Goal: Transaction & Acquisition: Download file/media

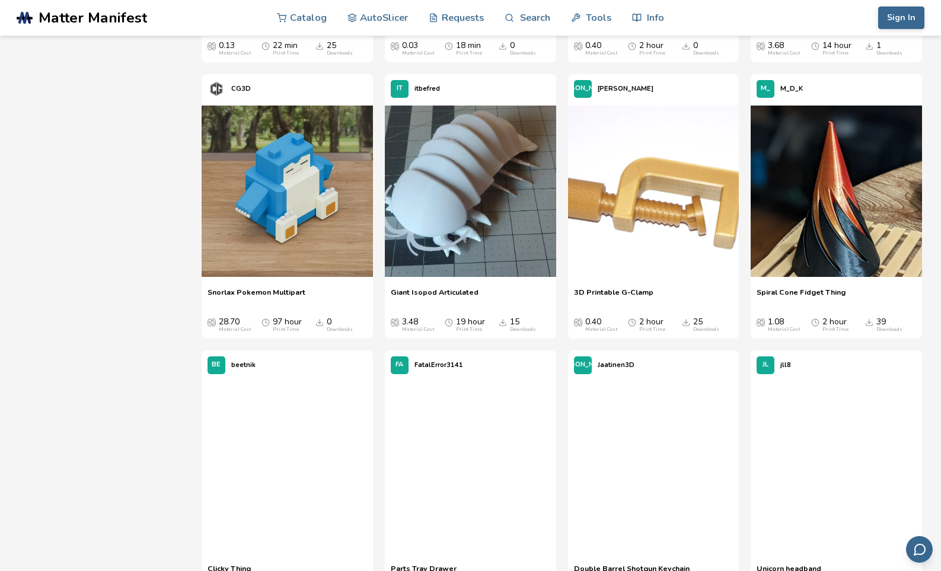
scroll to position [4269, 0]
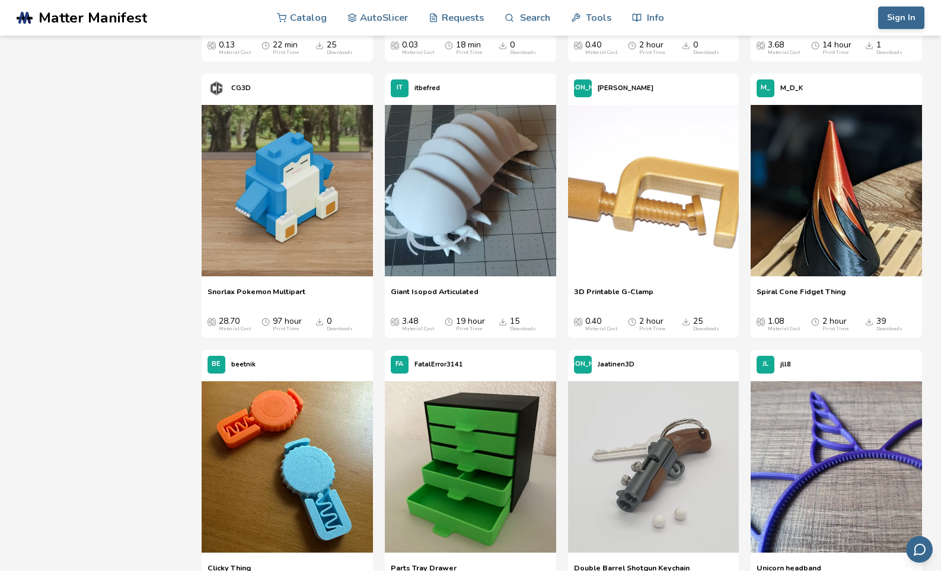
drag, startPoint x: 585, startPoint y: 312, endPoint x: 564, endPoint y: 324, distance: 23.4
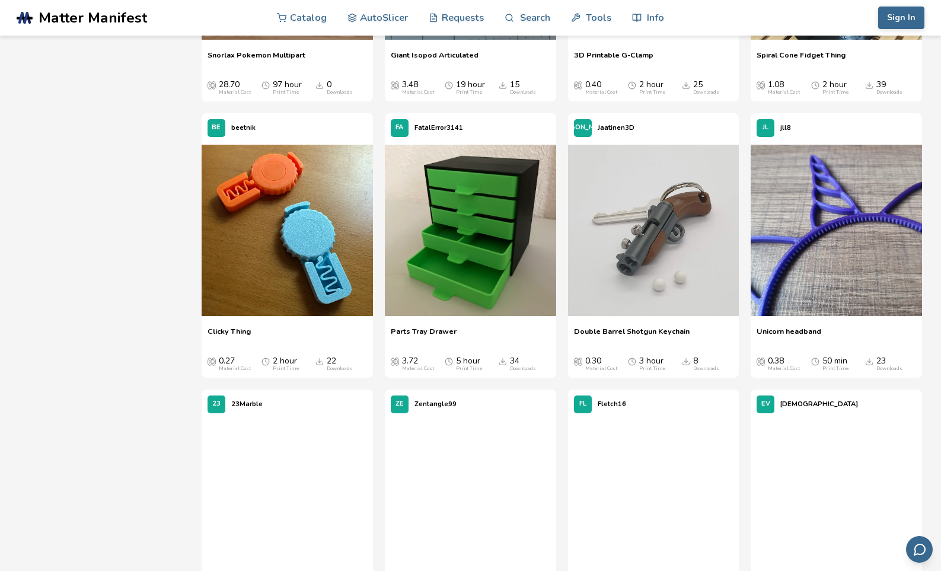
scroll to position [4506, 0]
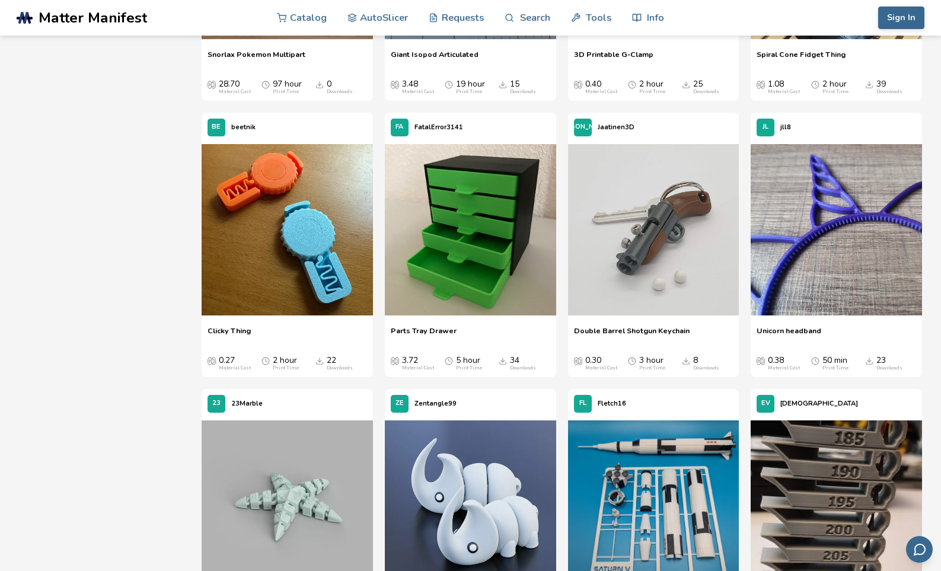
drag, startPoint x: 564, startPoint y: 324, endPoint x: 561, endPoint y: 338, distance: 14.0
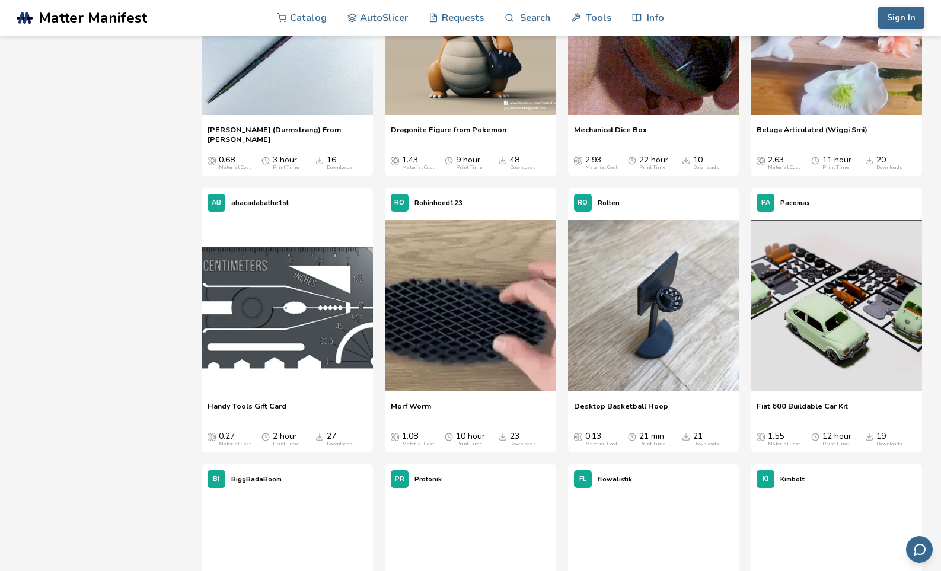
scroll to position [6877, 0]
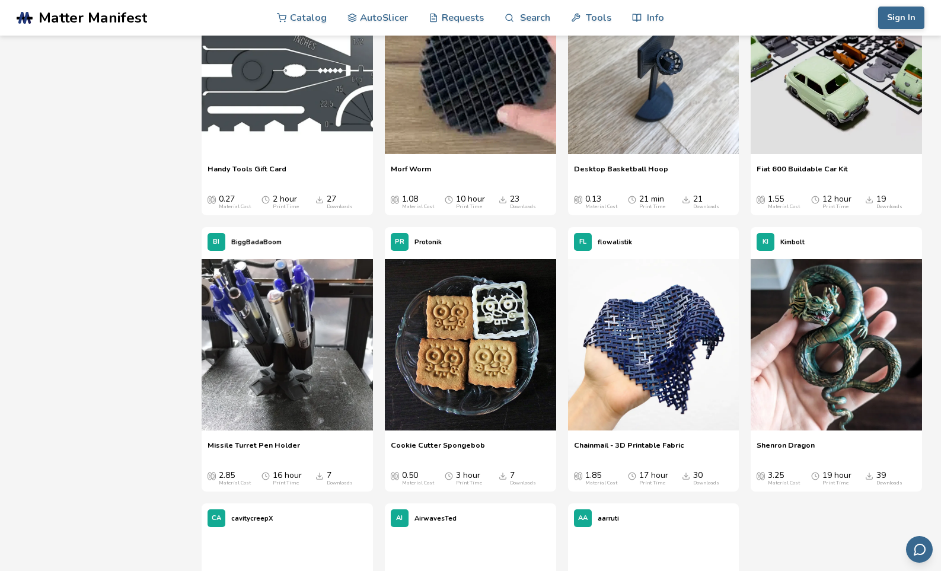
drag, startPoint x: 557, startPoint y: 336, endPoint x: 122, endPoint y: 375, distance: 436.9
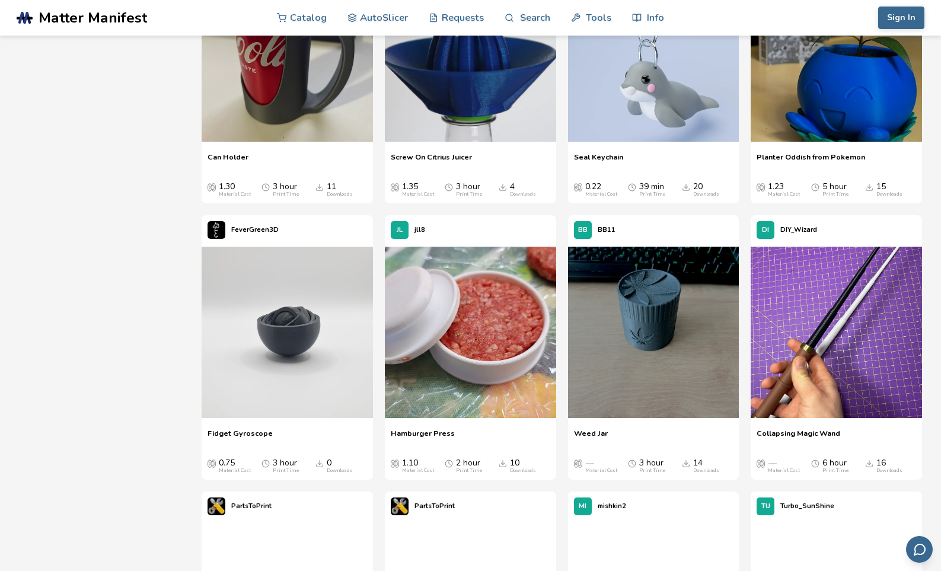
scroll to position [14940, 0]
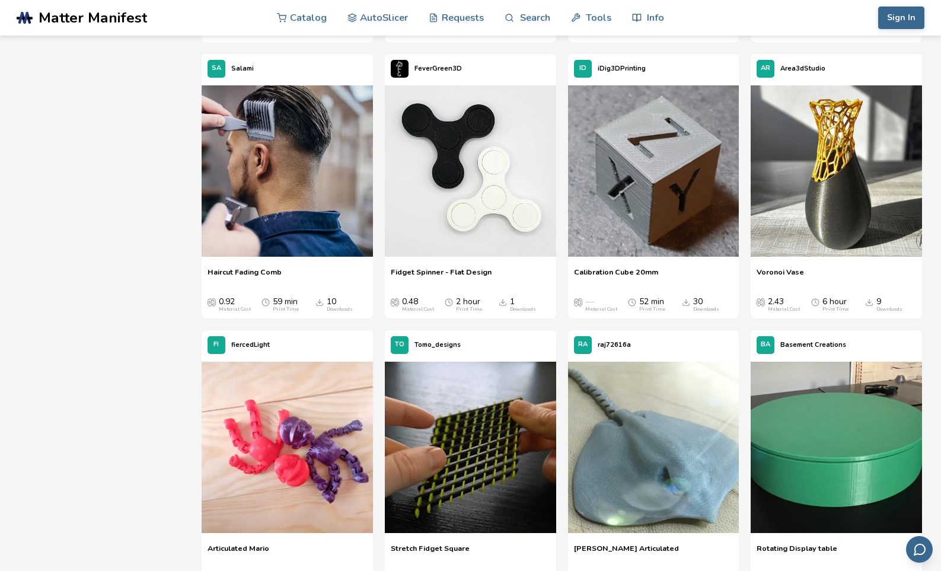
scroll to position [17786, 0]
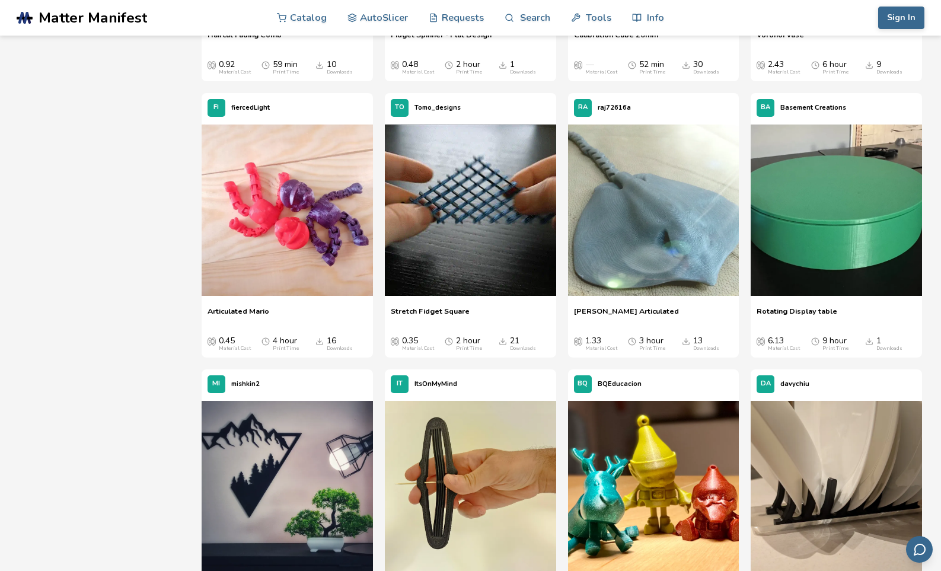
drag, startPoint x: 387, startPoint y: 219, endPoint x: 746, endPoint y: 167, distance: 362.5
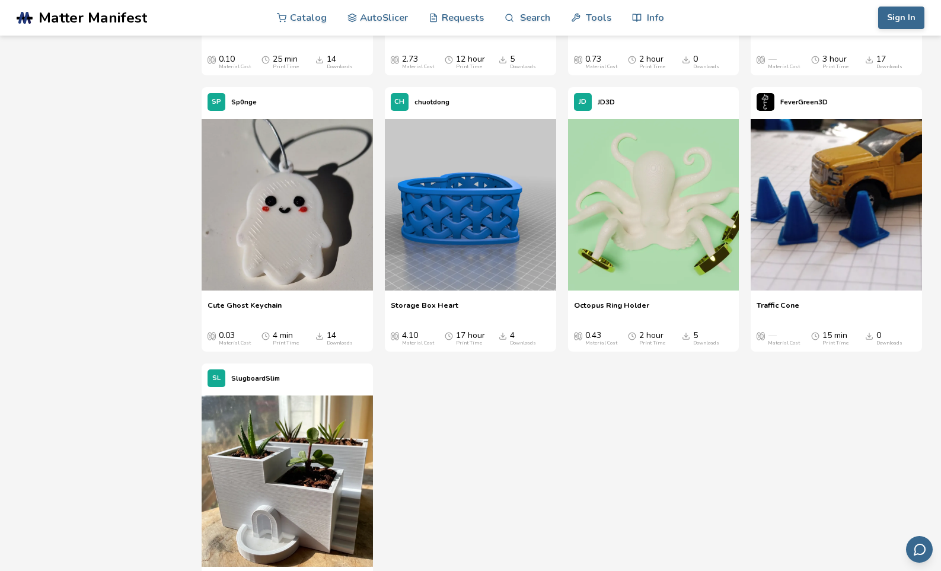
scroll to position [24107, 0]
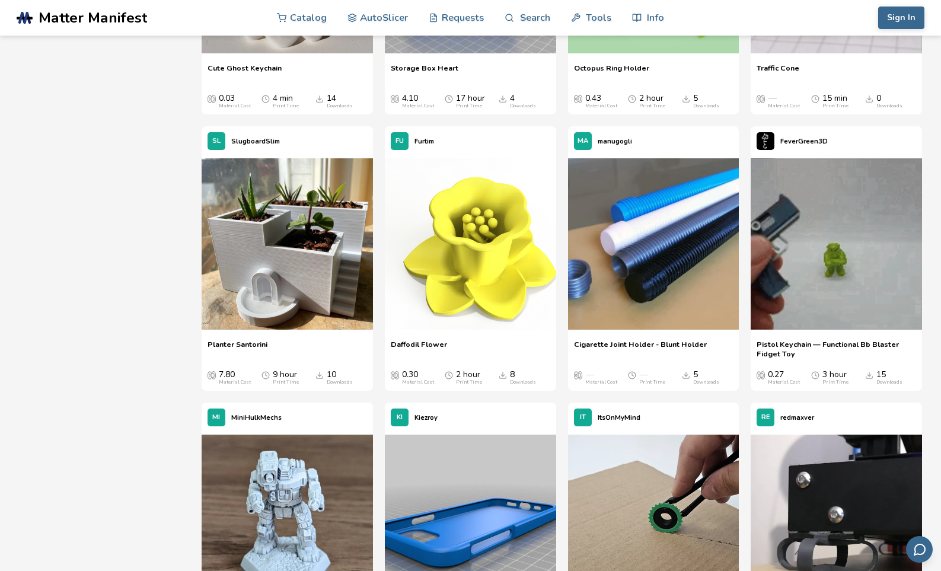
drag, startPoint x: 554, startPoint y: 407, endPoint x: 511, endPoint y: 425, distance: 47.0
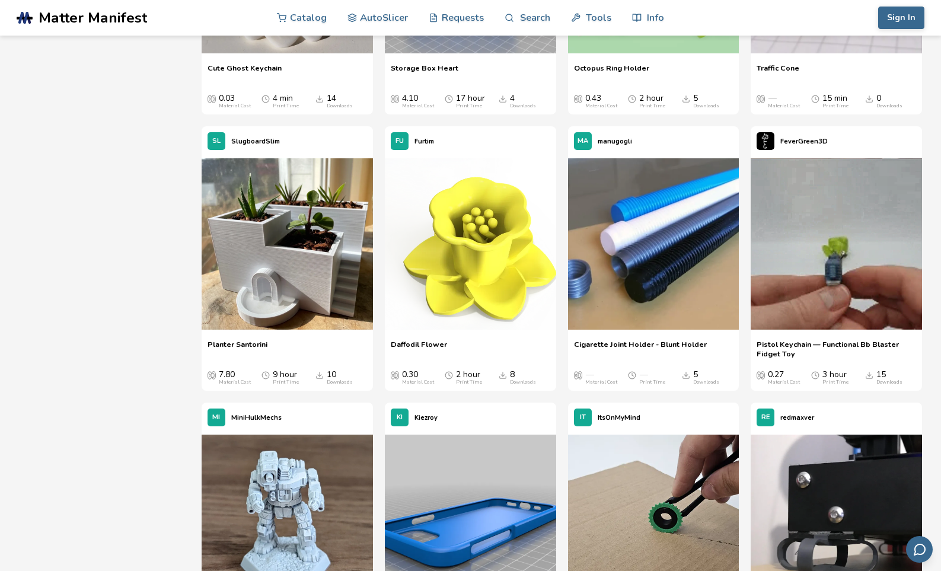
click at [511, 425] on div "[PERSON_NAME]" at bounding box center [470, 418] width 171 height 30
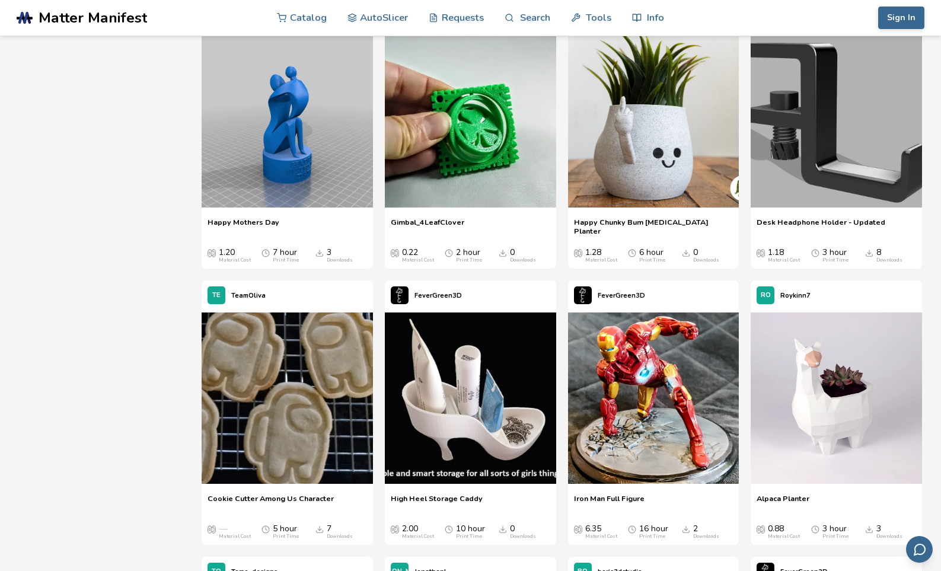
scroll to position [26952, 0]
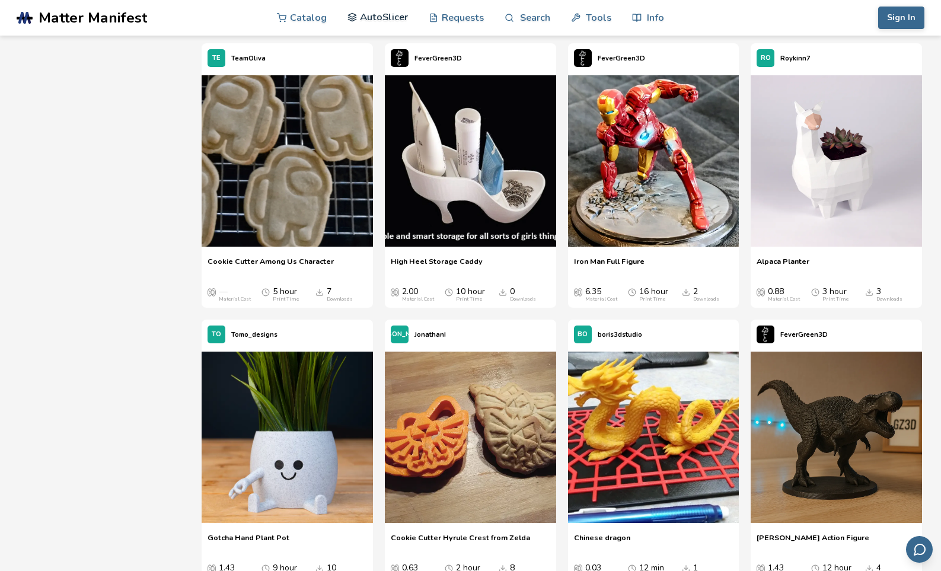
click at [385, 19] on link "AutoSlicer" at bounding box center [377, 17] width 61 height 36
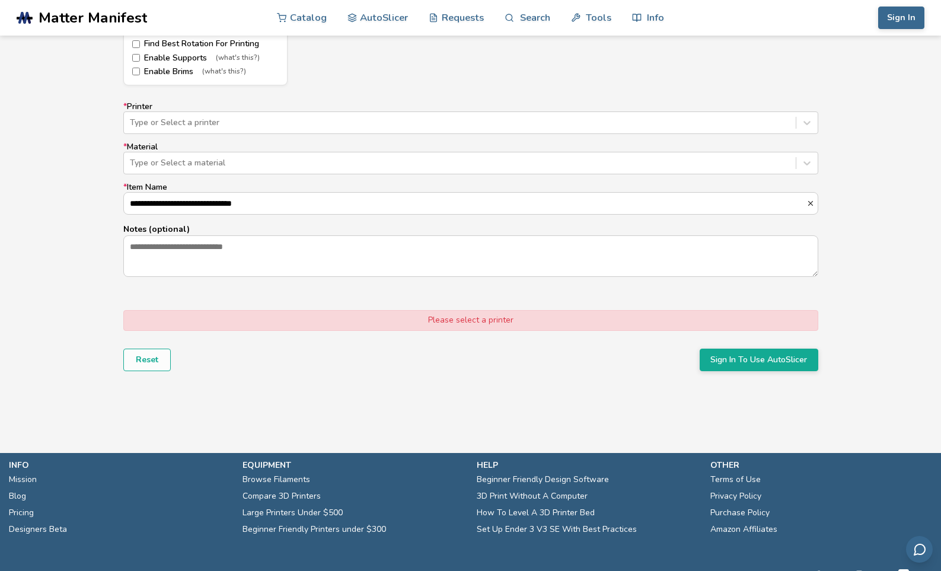
scroll to position [711, 0]
click at [184, 122] on div at bounding box center [460, 122] width 660 height 12
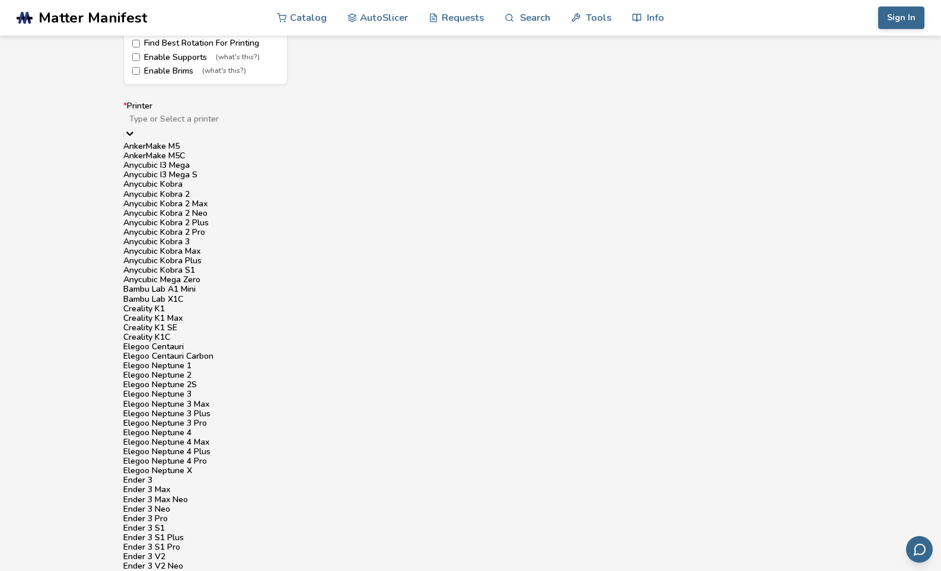
scroll to position [237, 0]
click at [184, 323] on div "Creality K1 SE" at bounding box center [470, 327] width 695 height 9
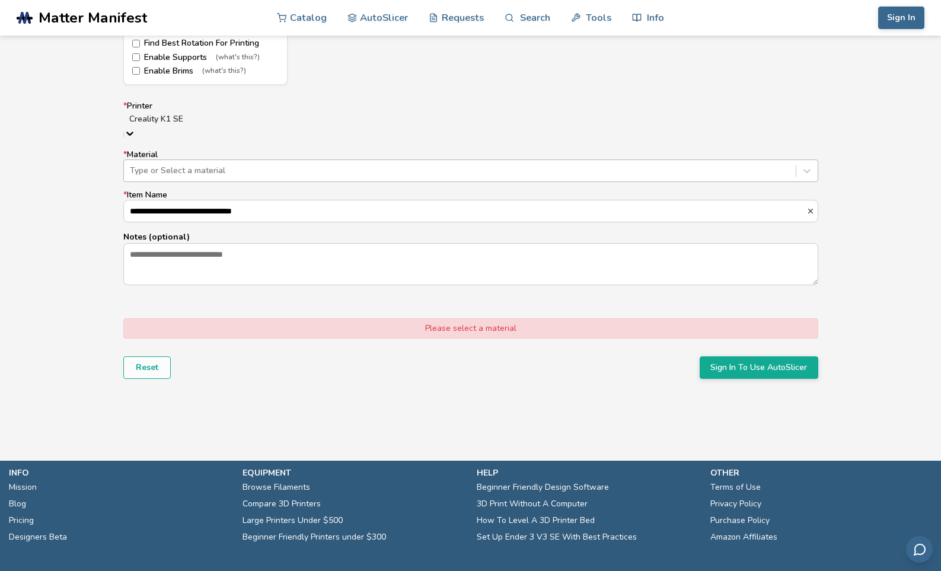
click at [187, 165] on div at bounding box center [460, 171] width 660 height 12
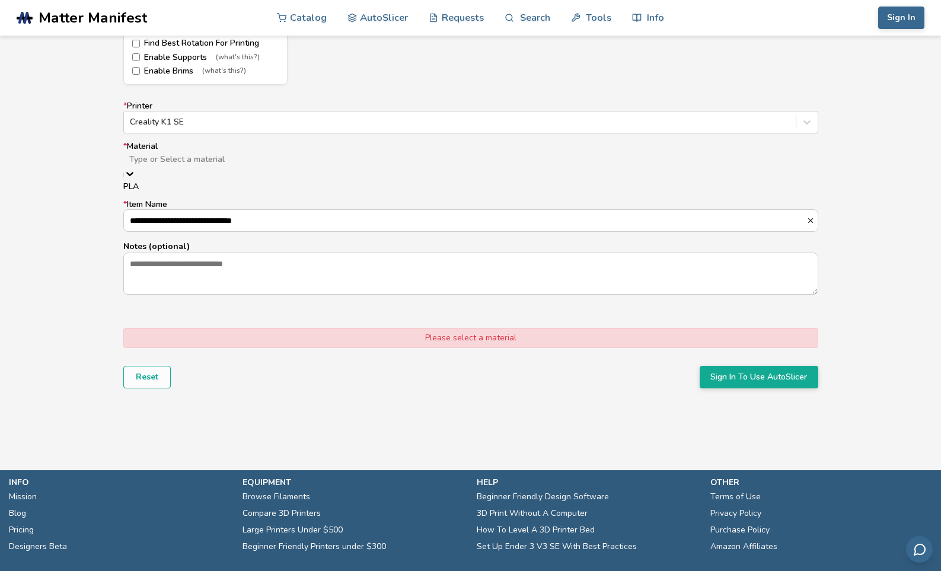
click at [171, 190] on div "PLA" at bounding box center [470, 186] width 695 height 9
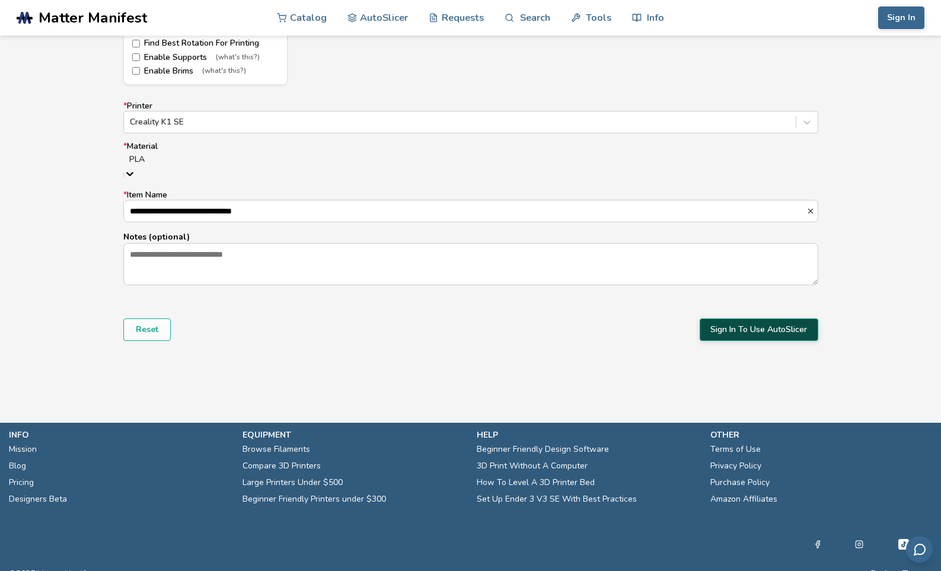
click at [776, 326] on button "Sign In To Use AutoSlicer" at bounding box center [759, 329] width 119 height 23
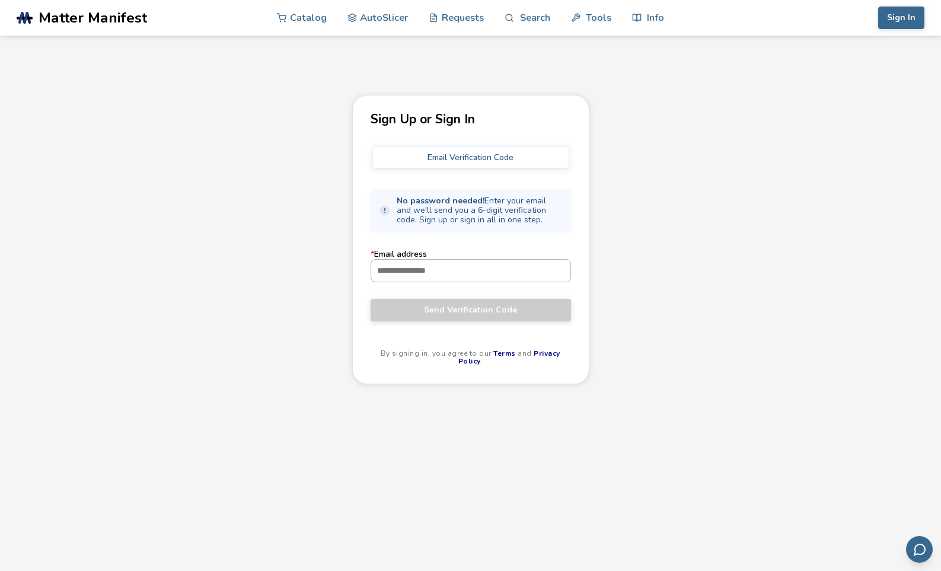
click at [451, 273] on input "* Email address" at bounding box center [470, 270] width 199 height 21
type input "**********"
click at [490, 312] on span "Send Verification Code" at bounding box center [470, 309] width 183 height 9
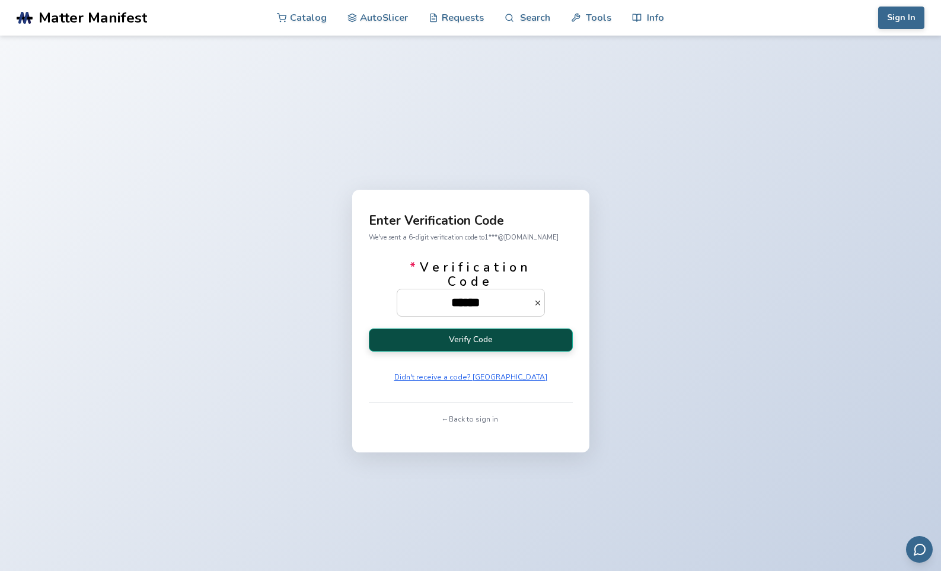
type input "******"
click at [471, 341] on button "Verify Code" at bounding box center [471, 339] width 204 height 23
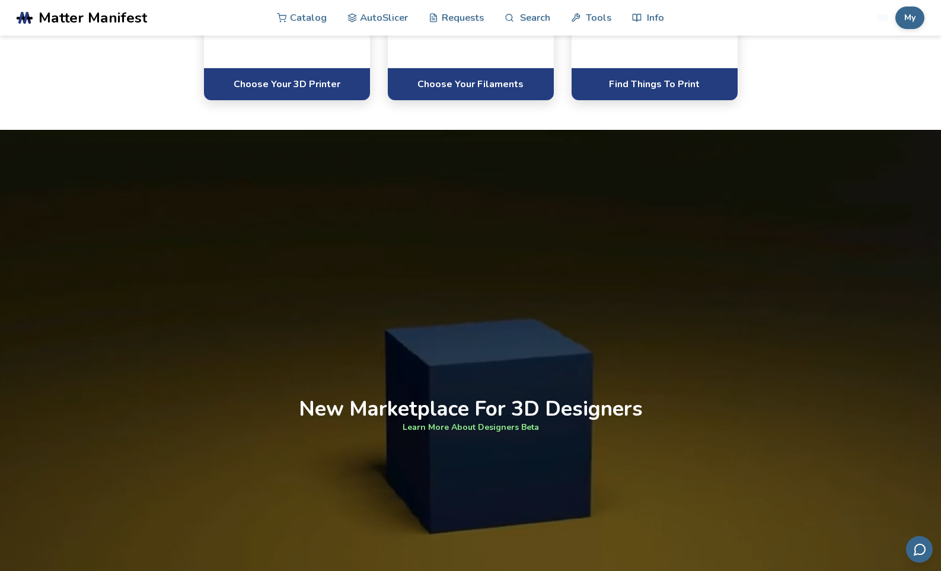
scroll to position [711, 0]
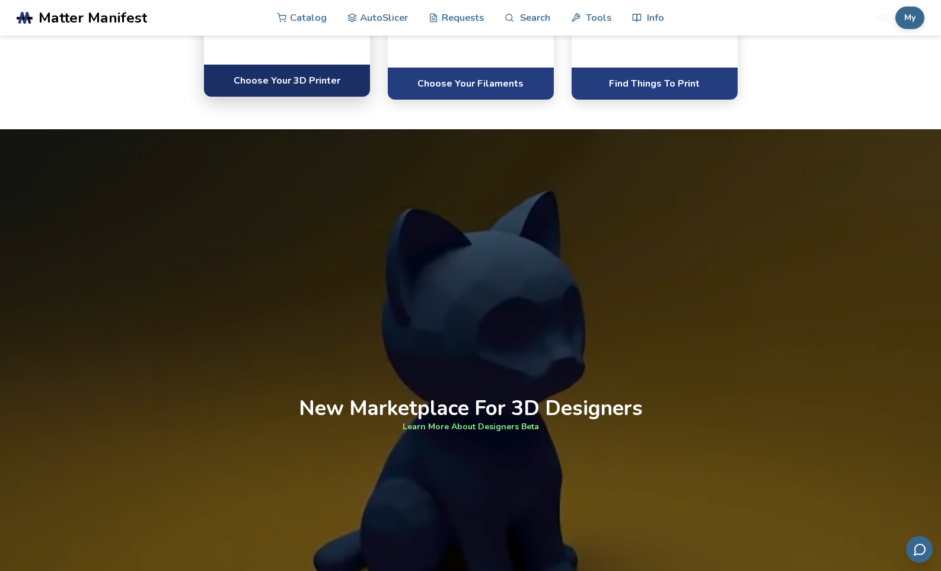
click at [265, 97] on link "Choose Your 3D Printer" at bounding box center [287, 80] width 166 height 33
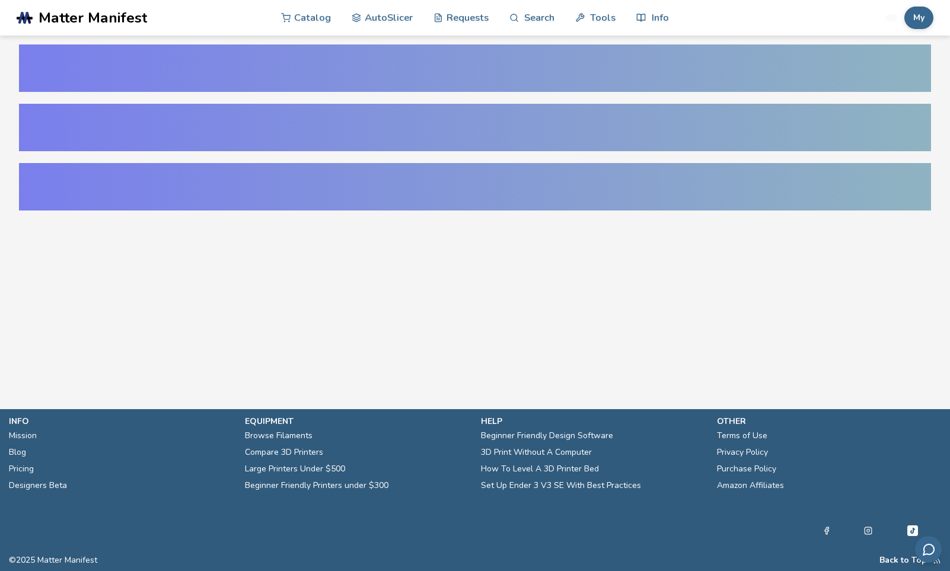
select select "**********"
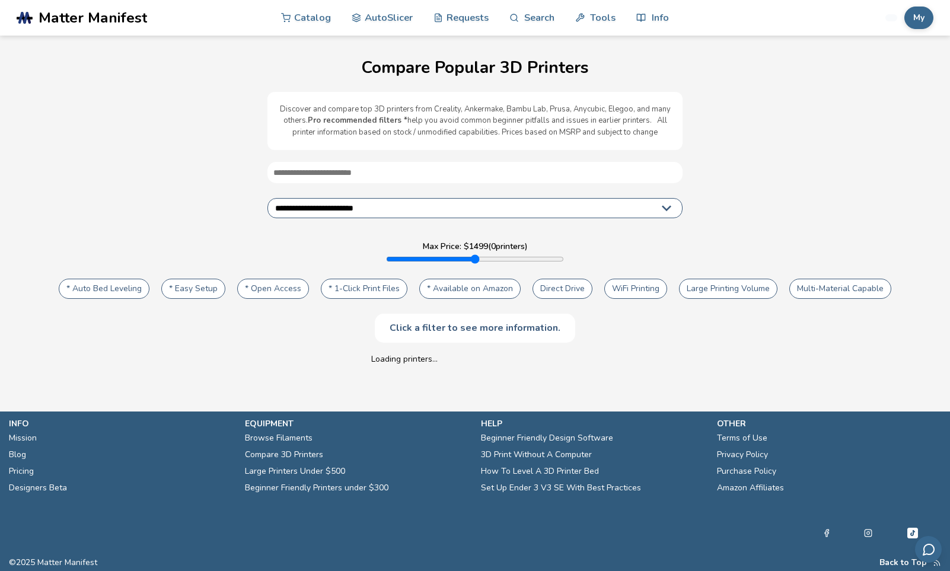
type input "****"
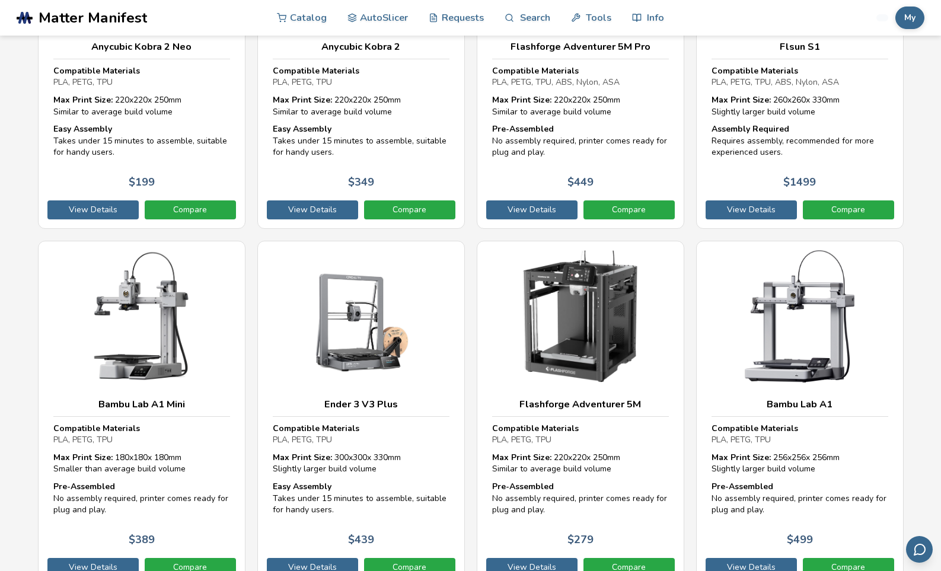
scroll to position [1897, 0]
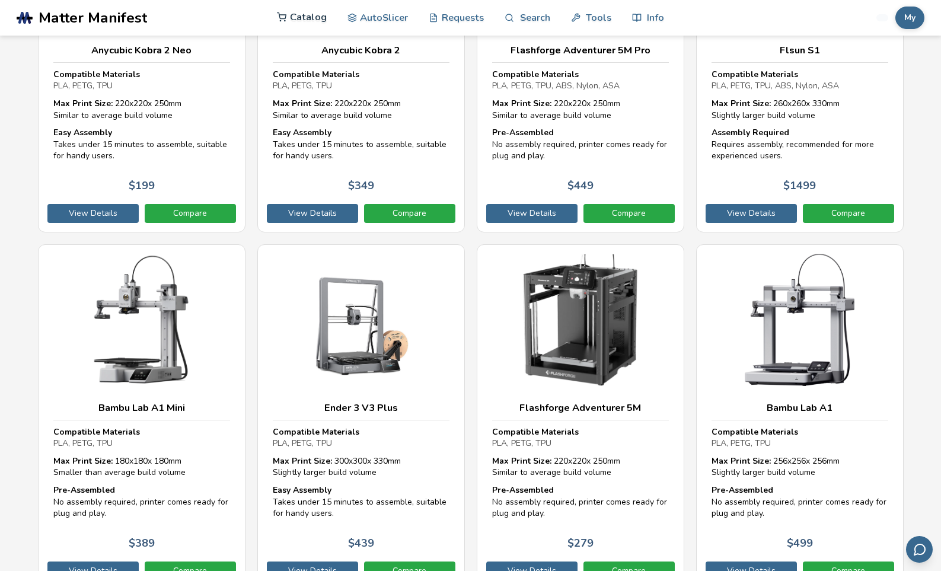
click at [295, 22] on link "Catalog" at bounding box center [302, 17] width 50 height 36
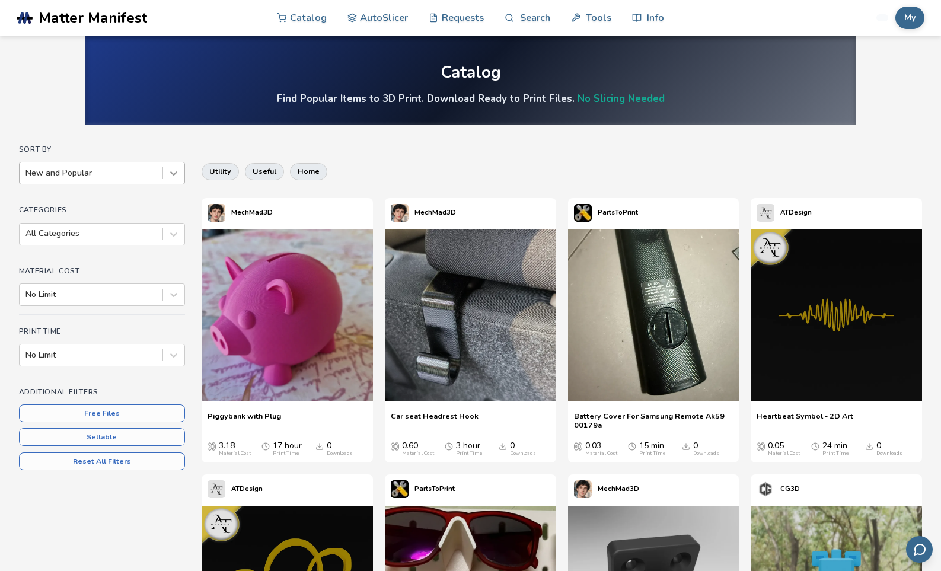
click at [170, 172] on icon at bounding box center [174, 173] width 12 height 12
click at [114, 153] on h4 "Sort By" at bounding box center [102, 149] width 166 height 8
click at [113, 238] on div at bounding box center [90, 234] width 131 height 12
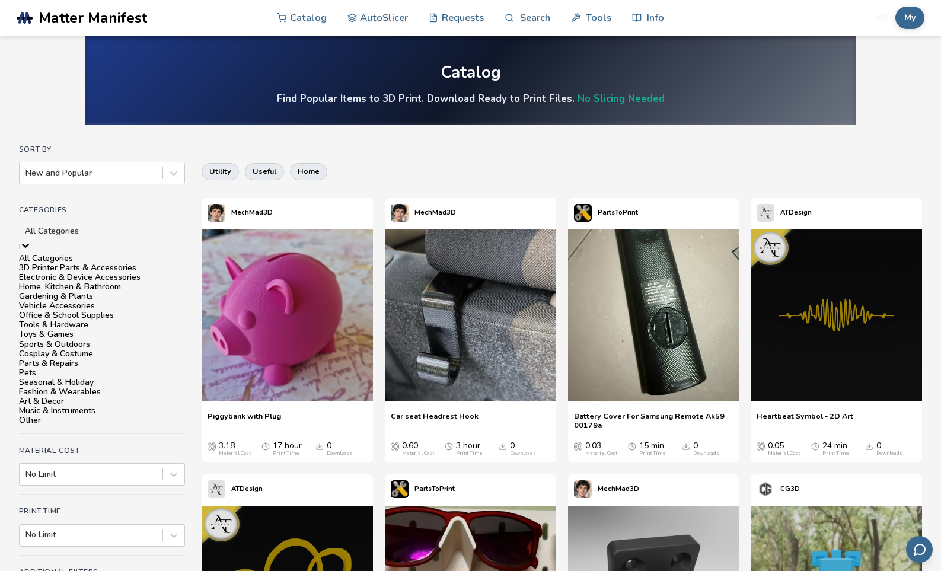
click at [109, 330] on div "Tools & Hardware" at bounding box center [102, 324] width 166 height 9
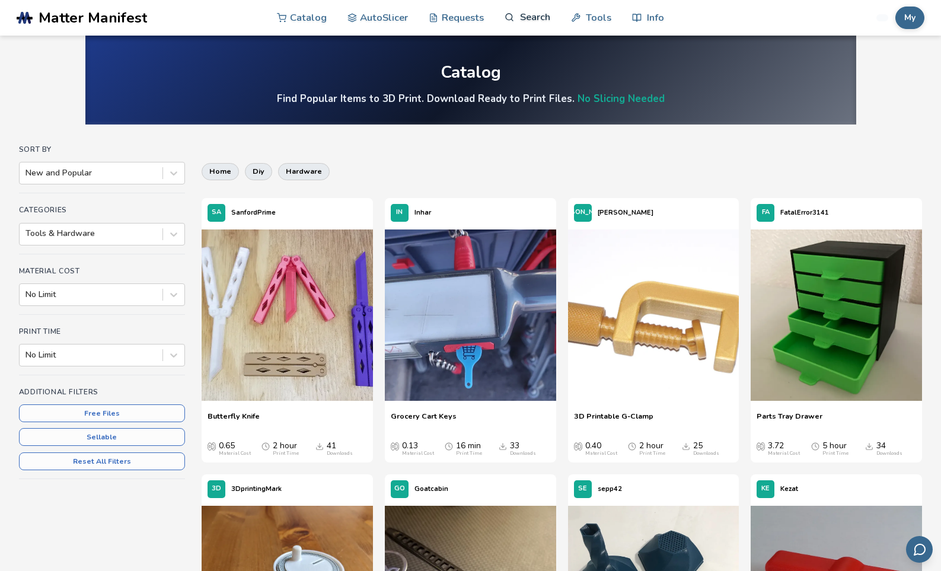
click at [540, 16] on link "Search" at bounding box center [527, 17] width 45 height 36
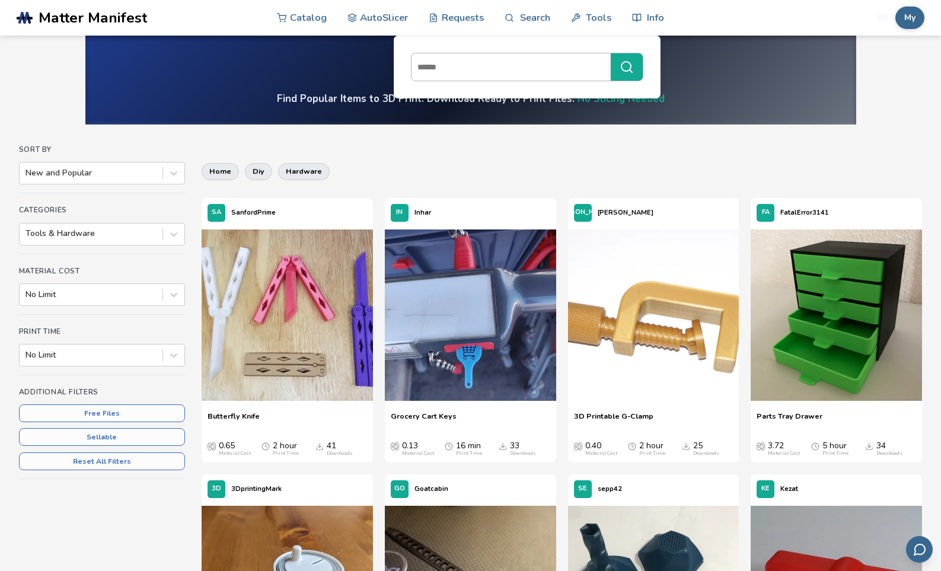
click at [472, 64] on input at bounding box center [507, 66] width 193 height 21
type input "*********"
click at [611, 53] on button "*********" at bounding box center [627, 66] width 32 height 27
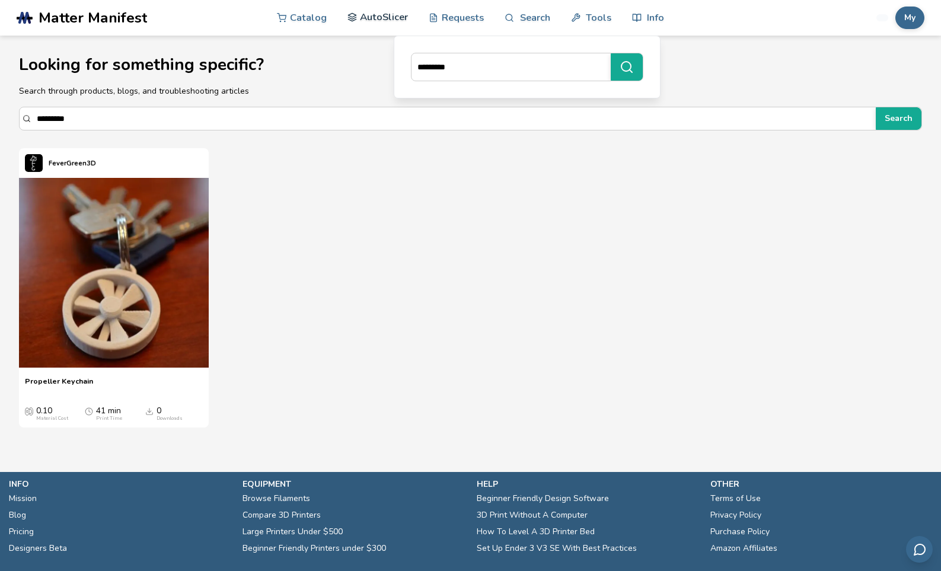
click at [378, 17] on link "AutoSlicer" at bounding box center [377, 17] width 61 height 36
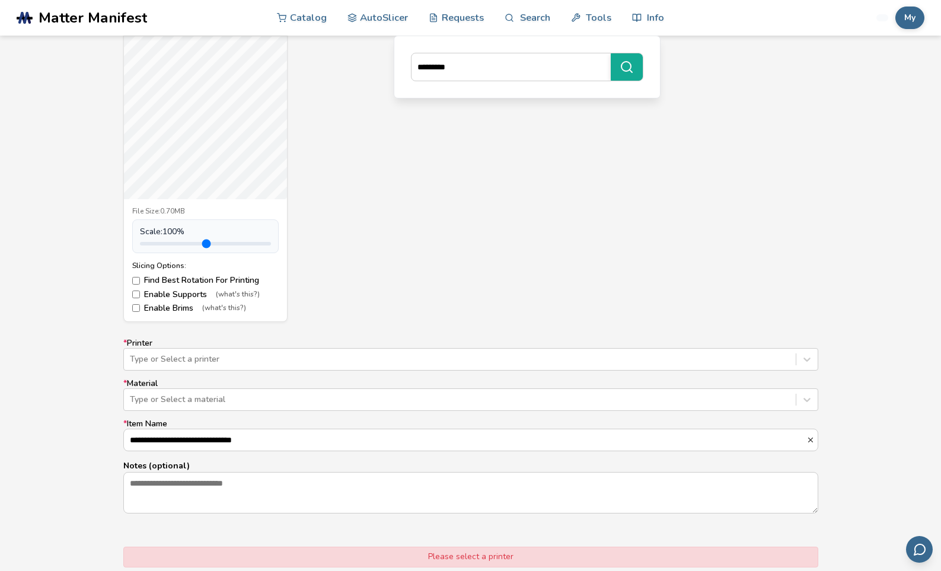
scroll to position [711, 0]
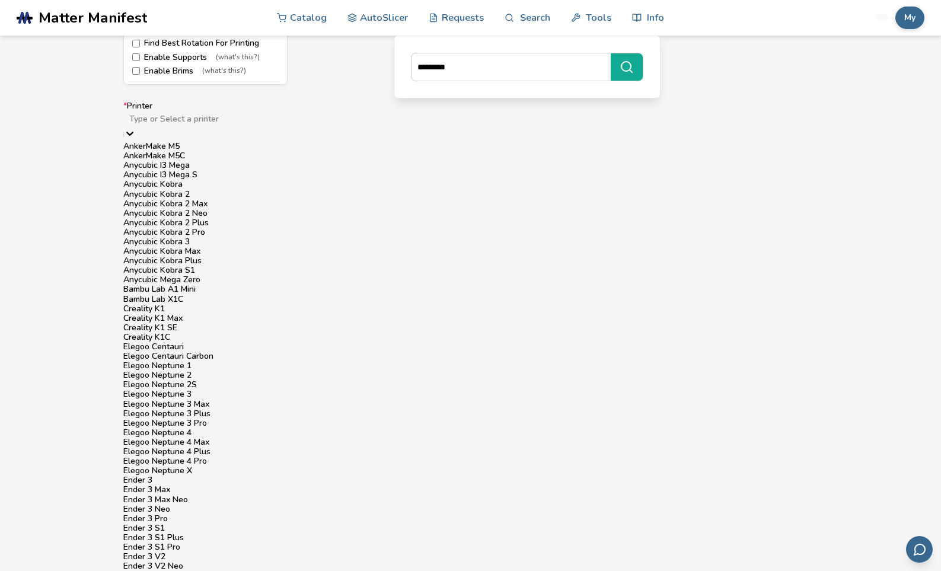
click at [180, 122] on div at bounding box center [470, 119] width 683 height 12
click at [179, 323] on div "Creality K1 SE" at bounding box center [470, 327] width 695 height 9
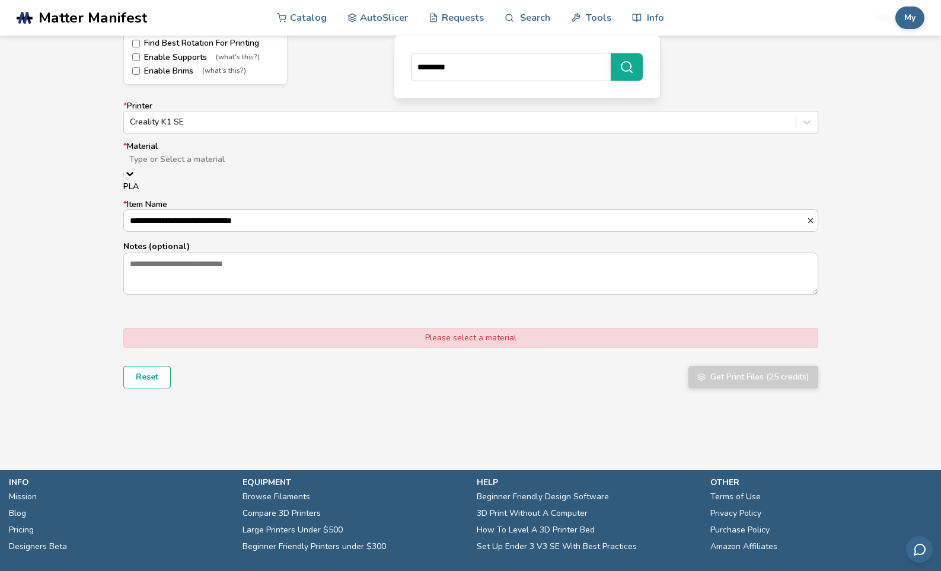
click at [186, 160] on div at bounding box center [470, 160] width 683 height 12
click at [186, 188] on div "PLA" at bounding box center [470, 186] width 695 height 9
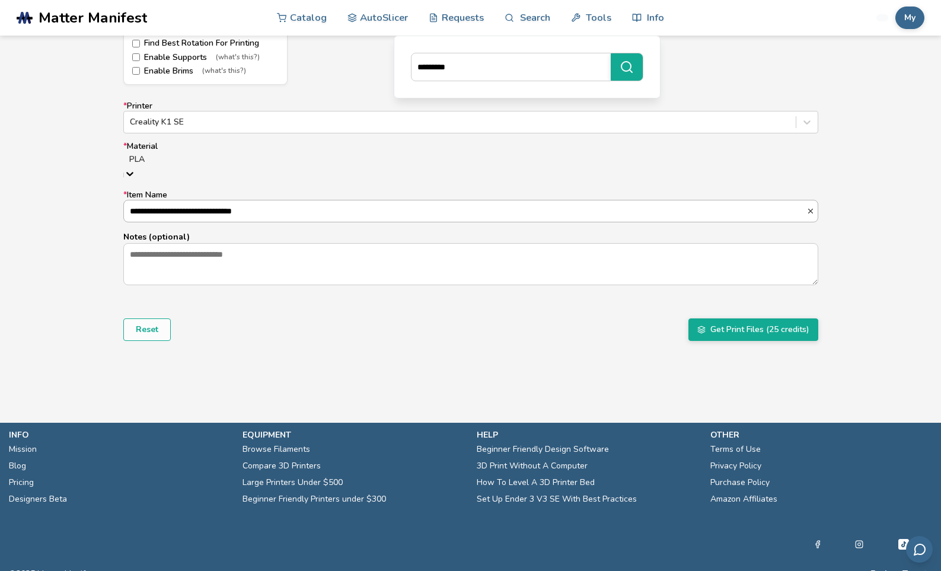
click at [176, 206] on input "**********" at bounding box center [465, 210] width 682 height 21
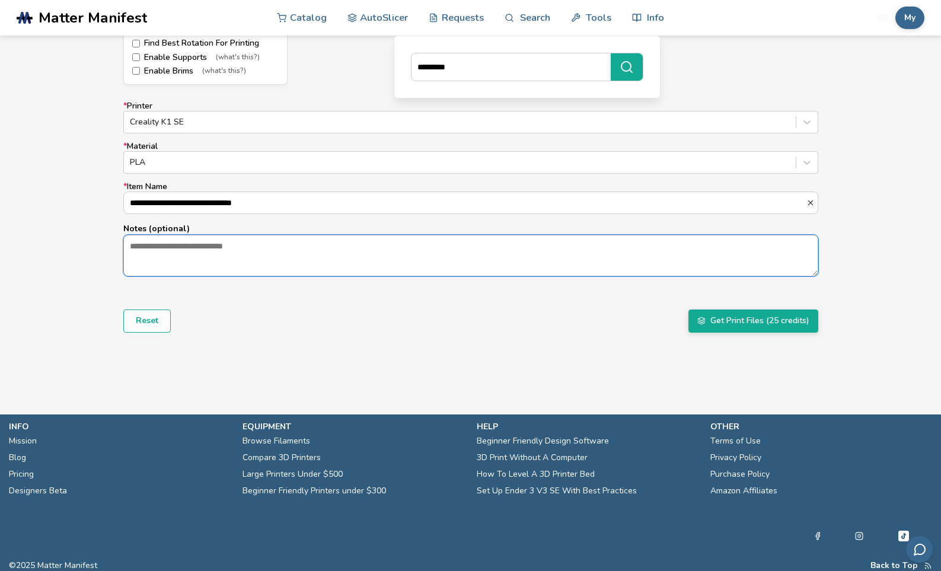
click at [162, 250] on textarea "Notes (optional)" at bounding box center [471, 255] width 694 height 40
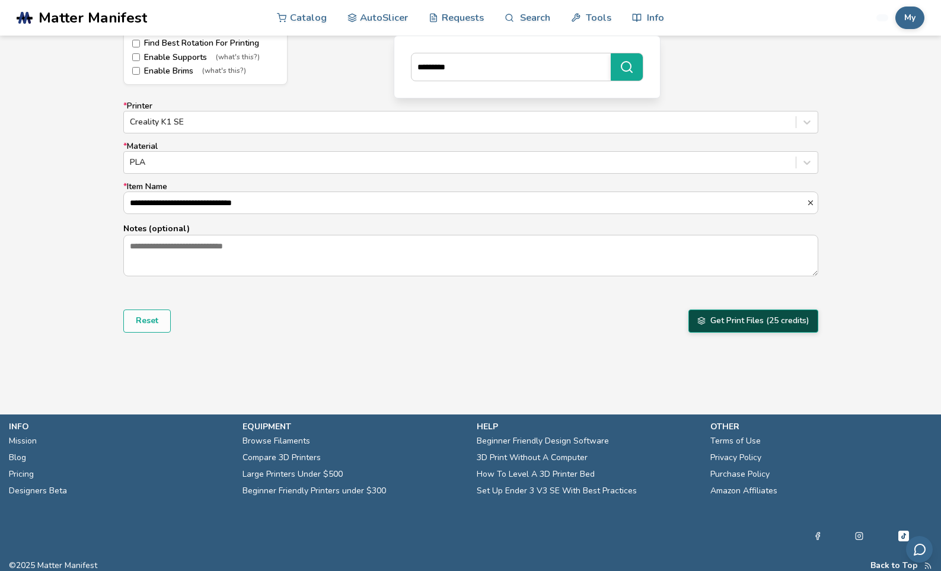
click at [752, 325] on button "Get Print Files (25 credits)" at bounding box center [753, 320] width 130 height 23
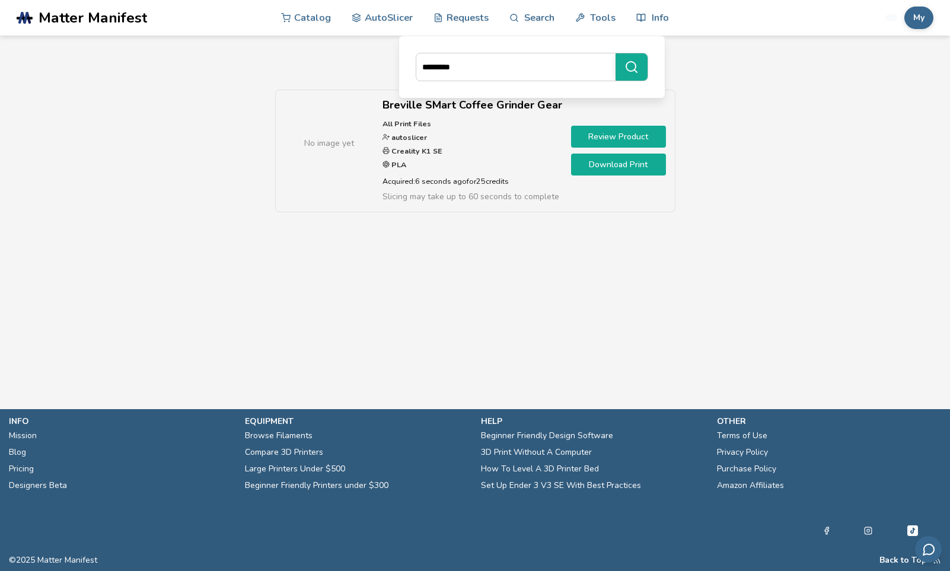
click at [612, 162] on link "Download Print" at bounding box center [618, 165] width 95 height 22
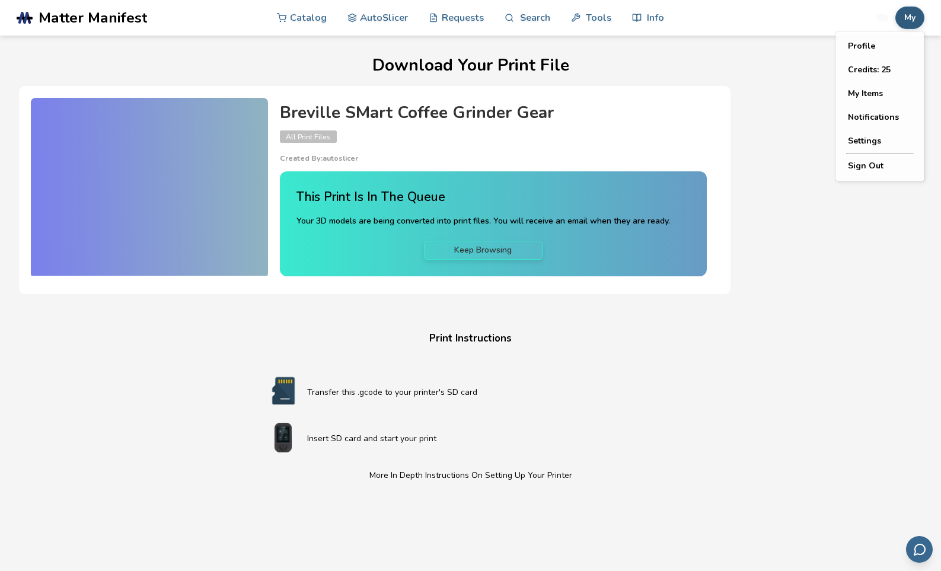
click at [917, 14] on button "My" at bounding box center [909, 18] width 29 height 23
click at [866, 138] on button "Settings" at bounding box center [879, 141] width 83 height 24
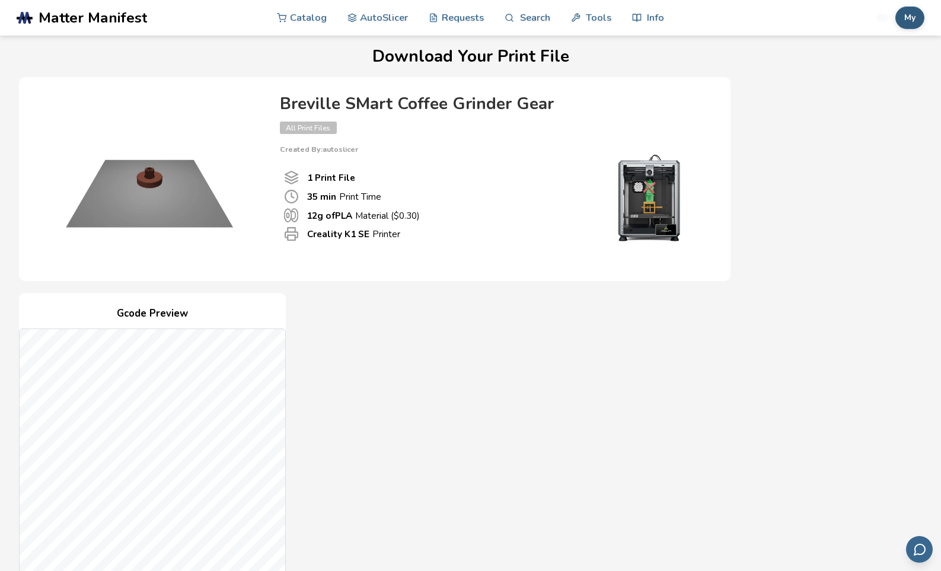
scroll to position [237, 0]
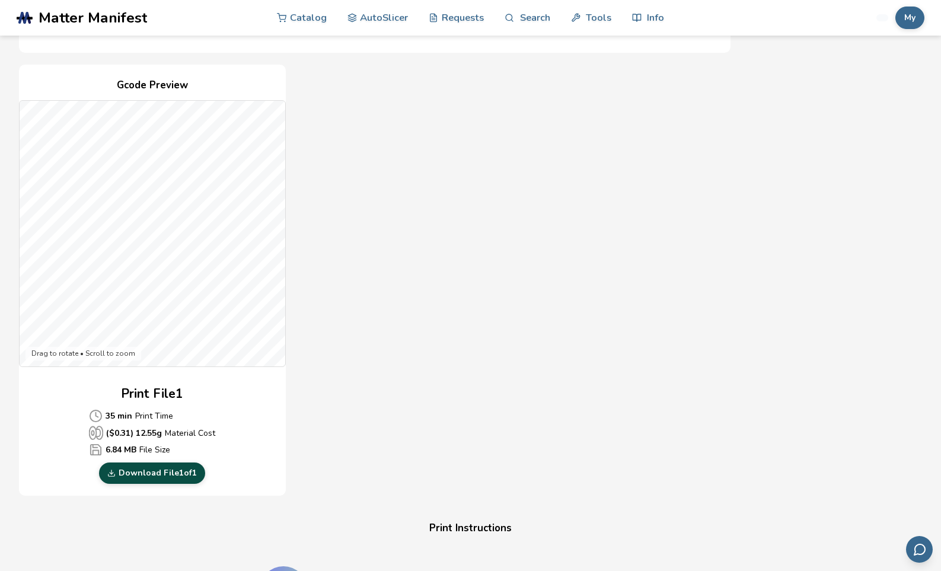
click at [155, 471] on link "Download File 1 of 1" at bounding box center [152, 472] width 106 height 21
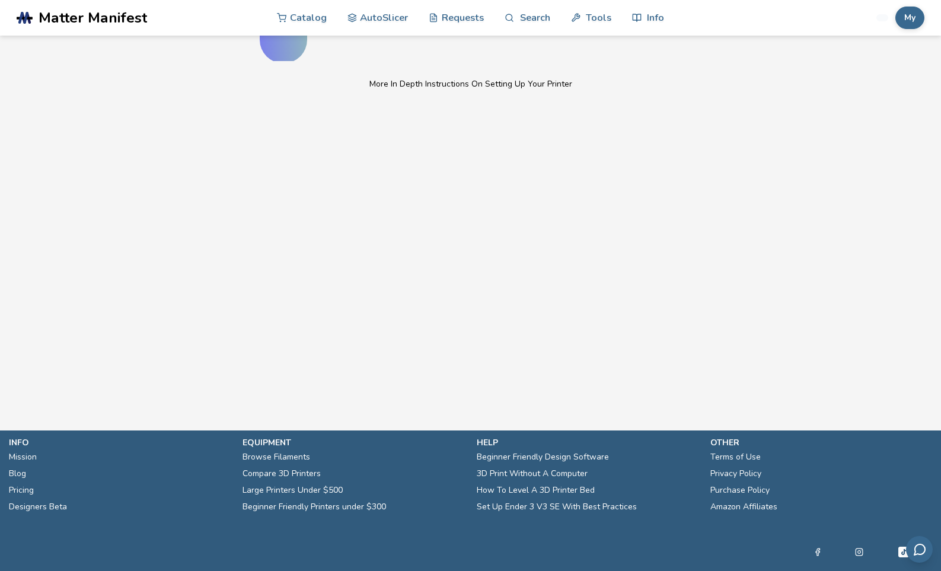
scroll to position [474, 0]
